Goal: Find specific page/section: Find specific page/section

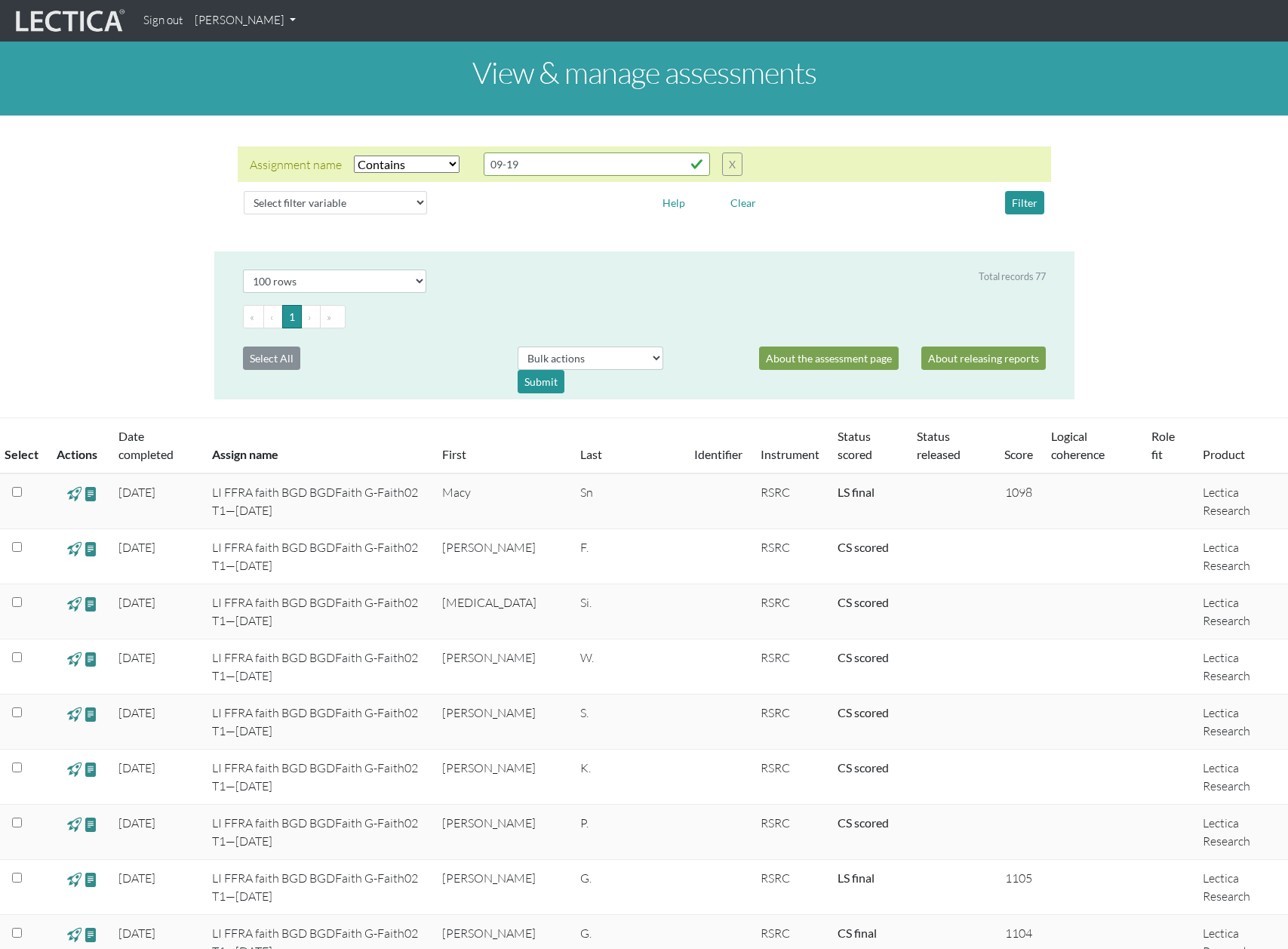
select select "icontains"
select select "100"
click at [99, 187] on div "Assignment name Select filter Equals Does not equal Contains Does not contain S…" at bounding box center [644, 184] width 1288 height 112
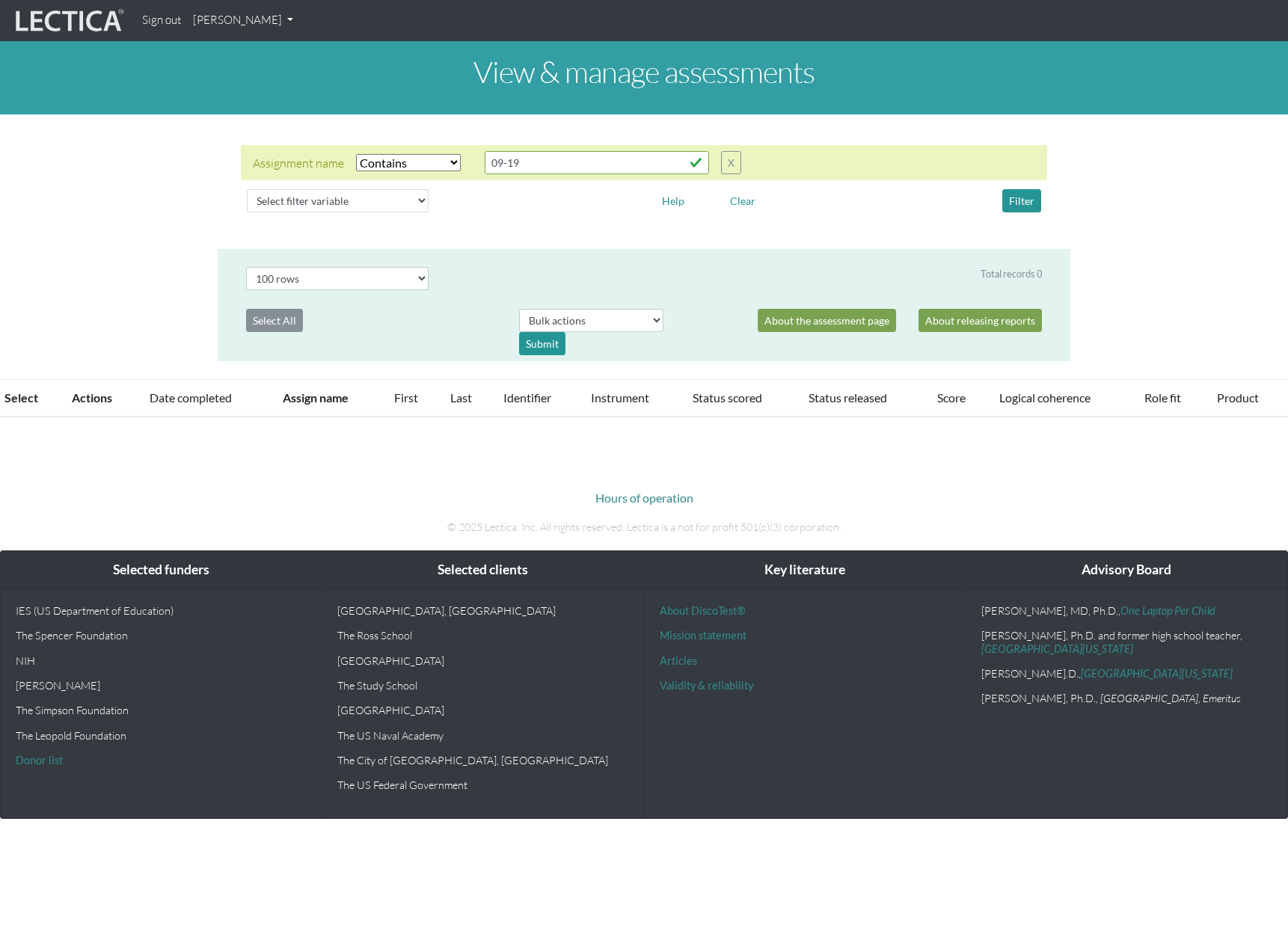
select select "icontains"
select select "100"
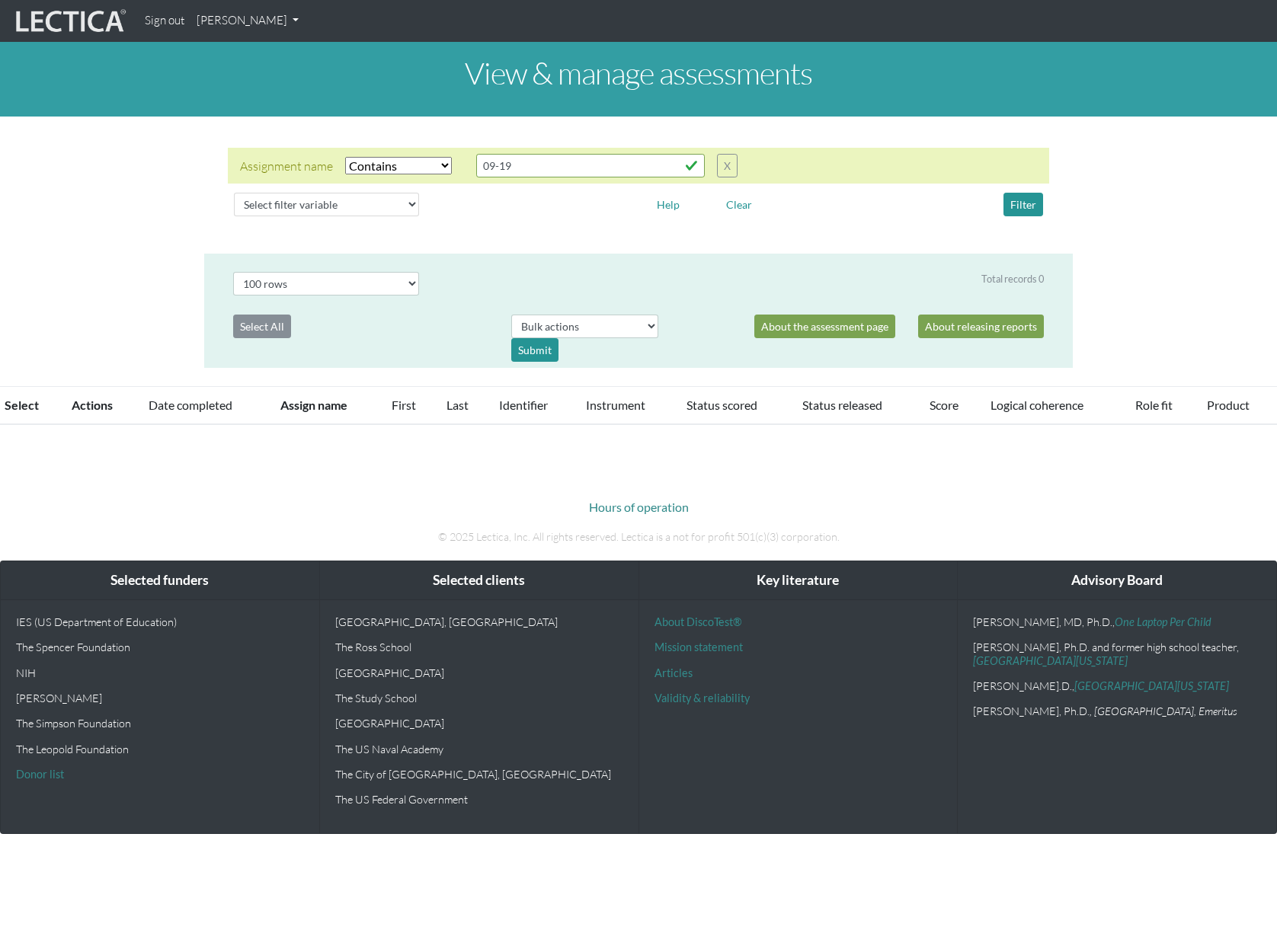
select select "icontains"
select select "100"
select select "icontains"
select select "100"
